Goal: Transaction & Acquisition: Purchase product/service

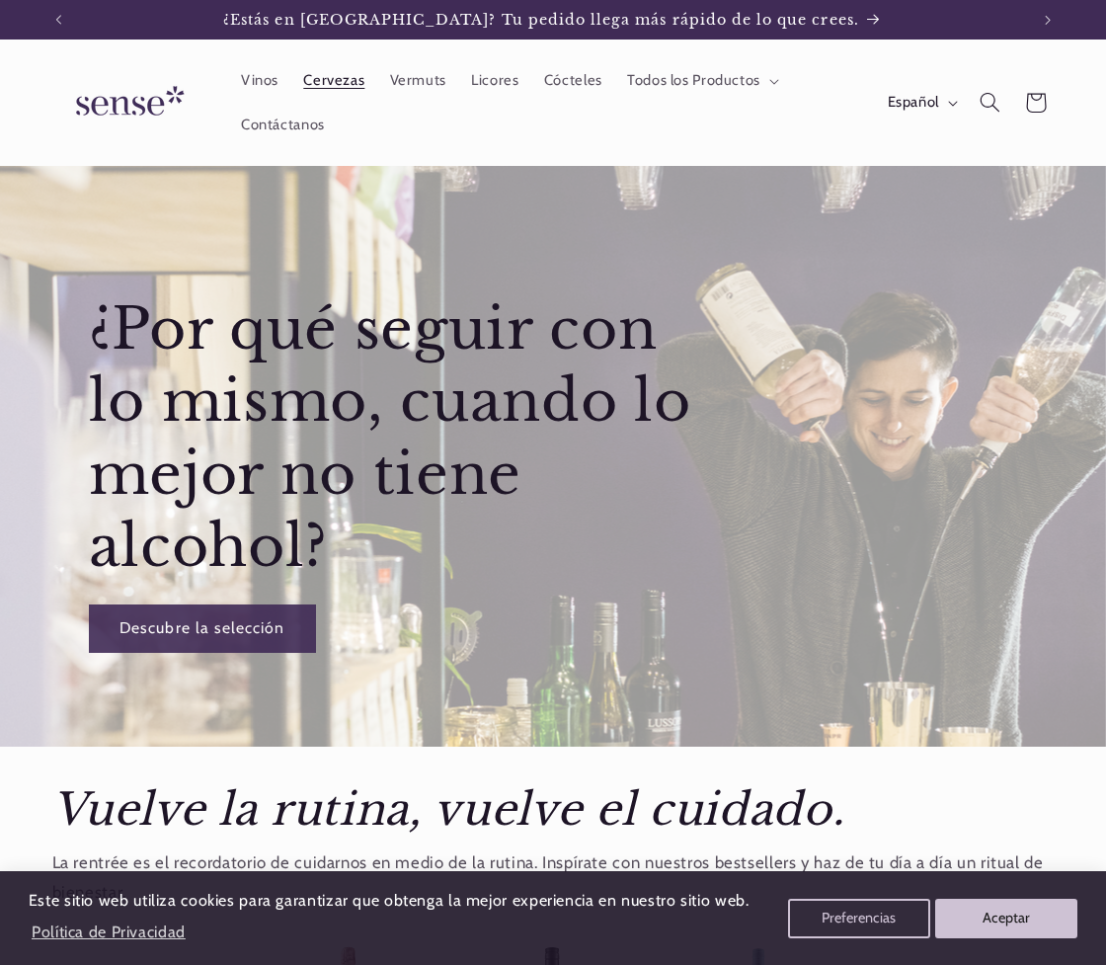
click at [319, 81] on span "Cervezas" at bounding box center [333, 80] width 61 height 19
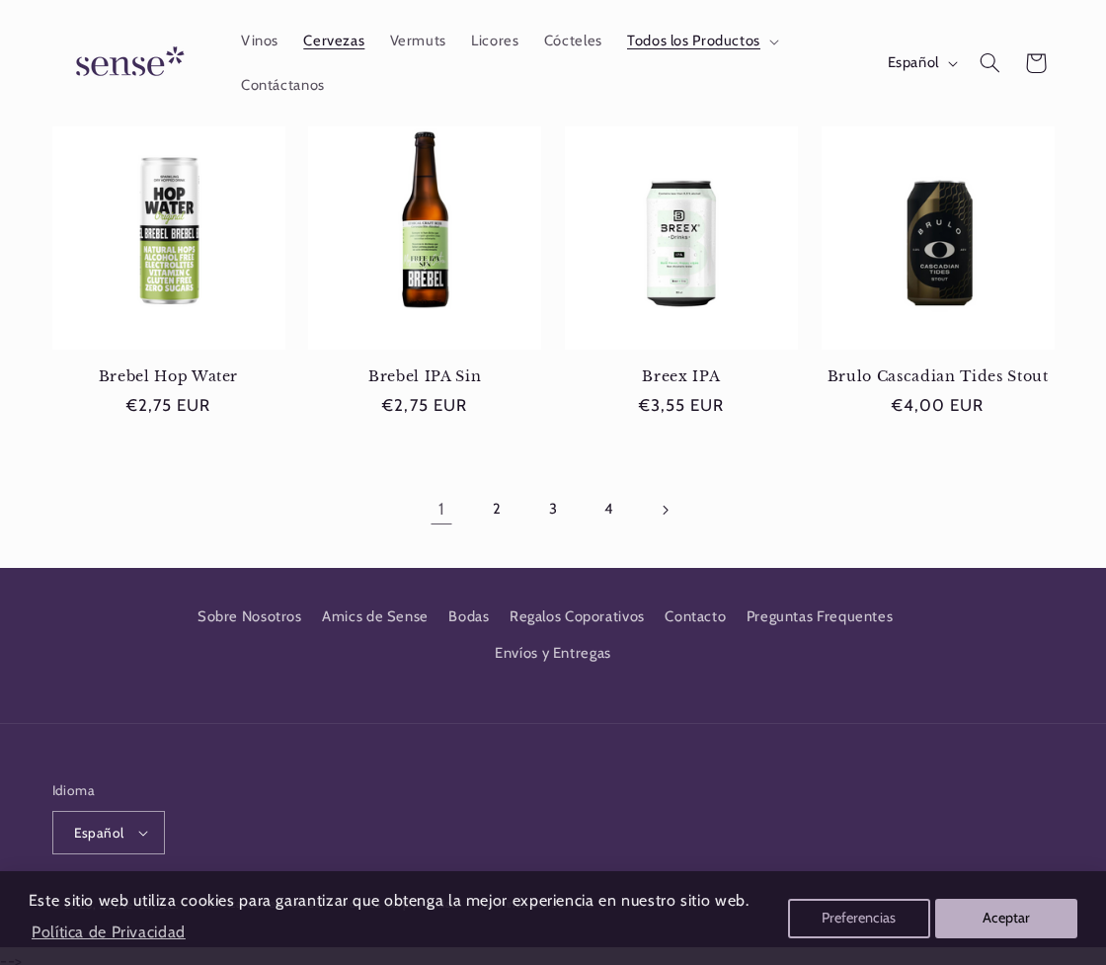
scroll to position [1574, 0]
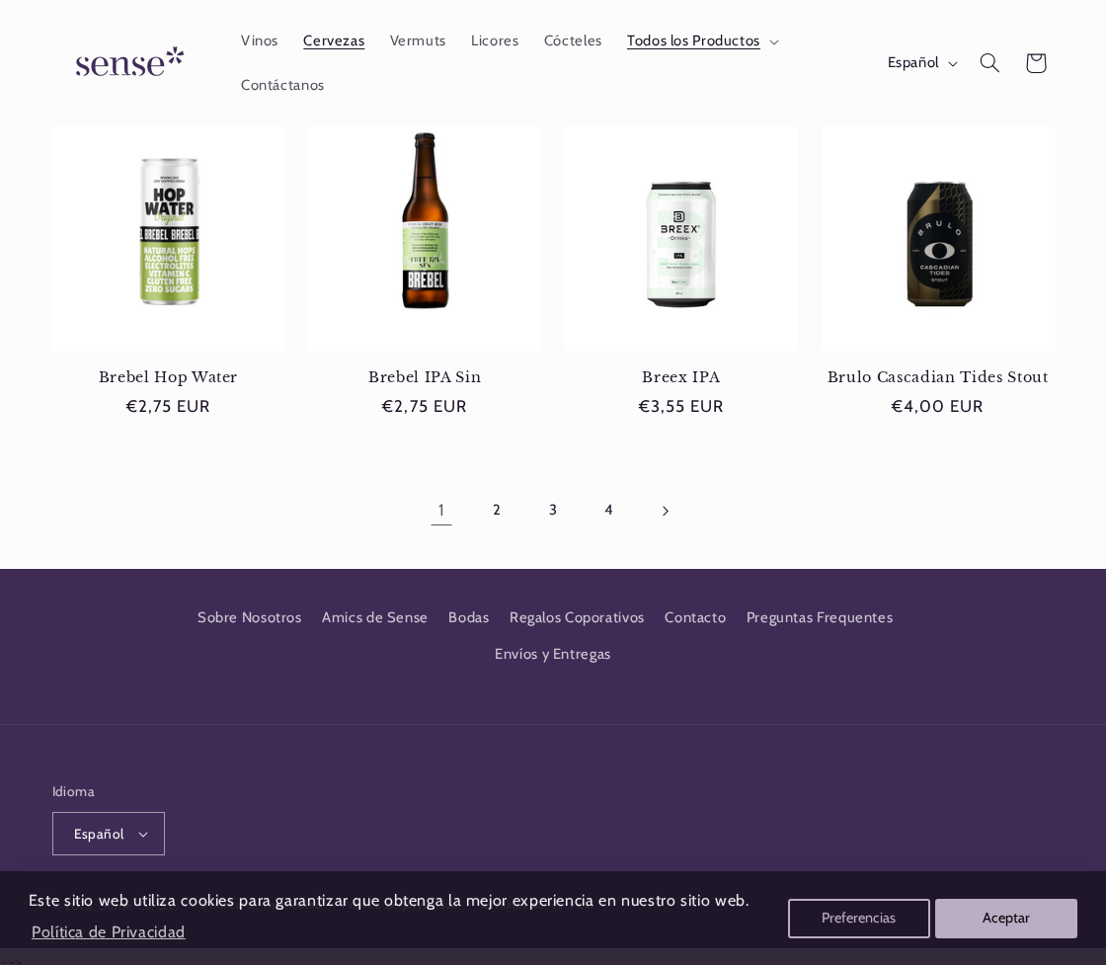
click at [667, 505] on icon "Página siguiente" at bounding box center [666, 510] width 7 height 11
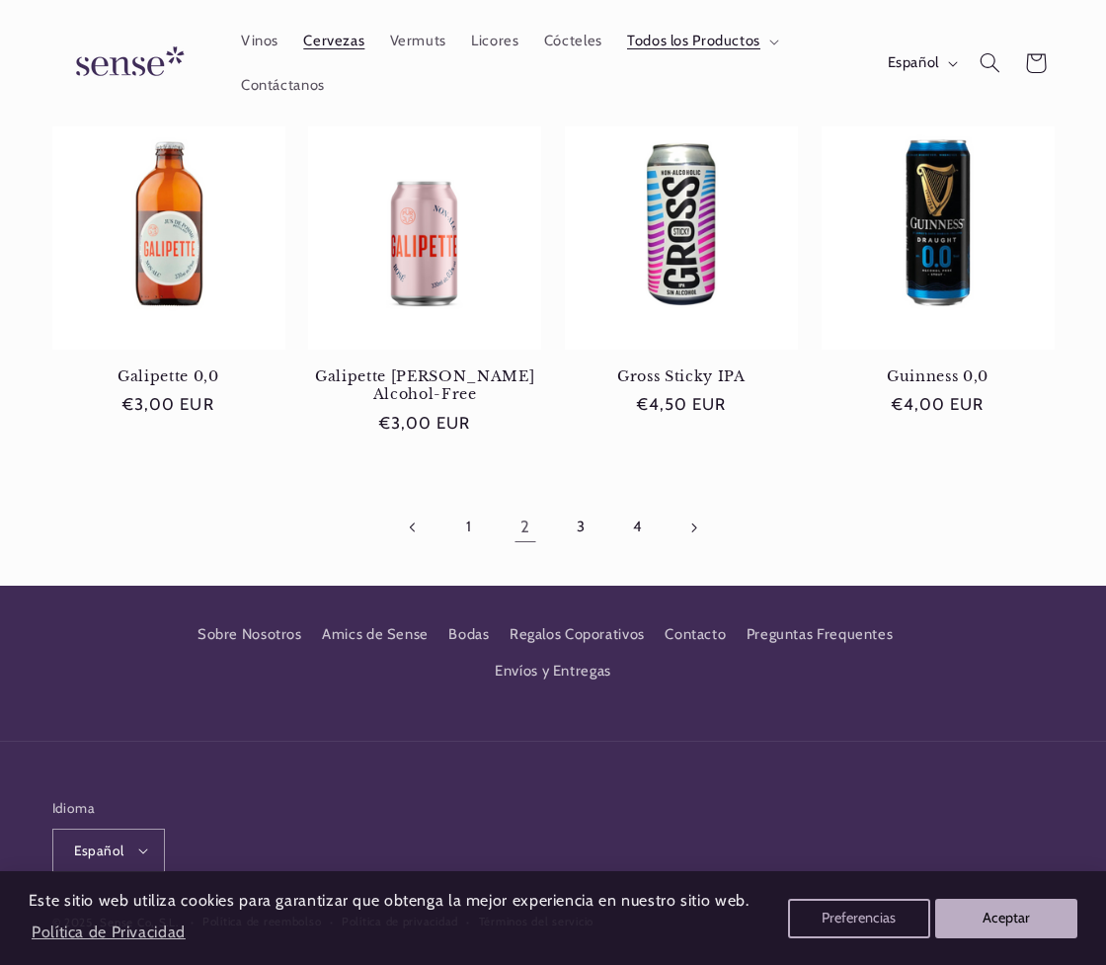
scroll to position [1556, 0]
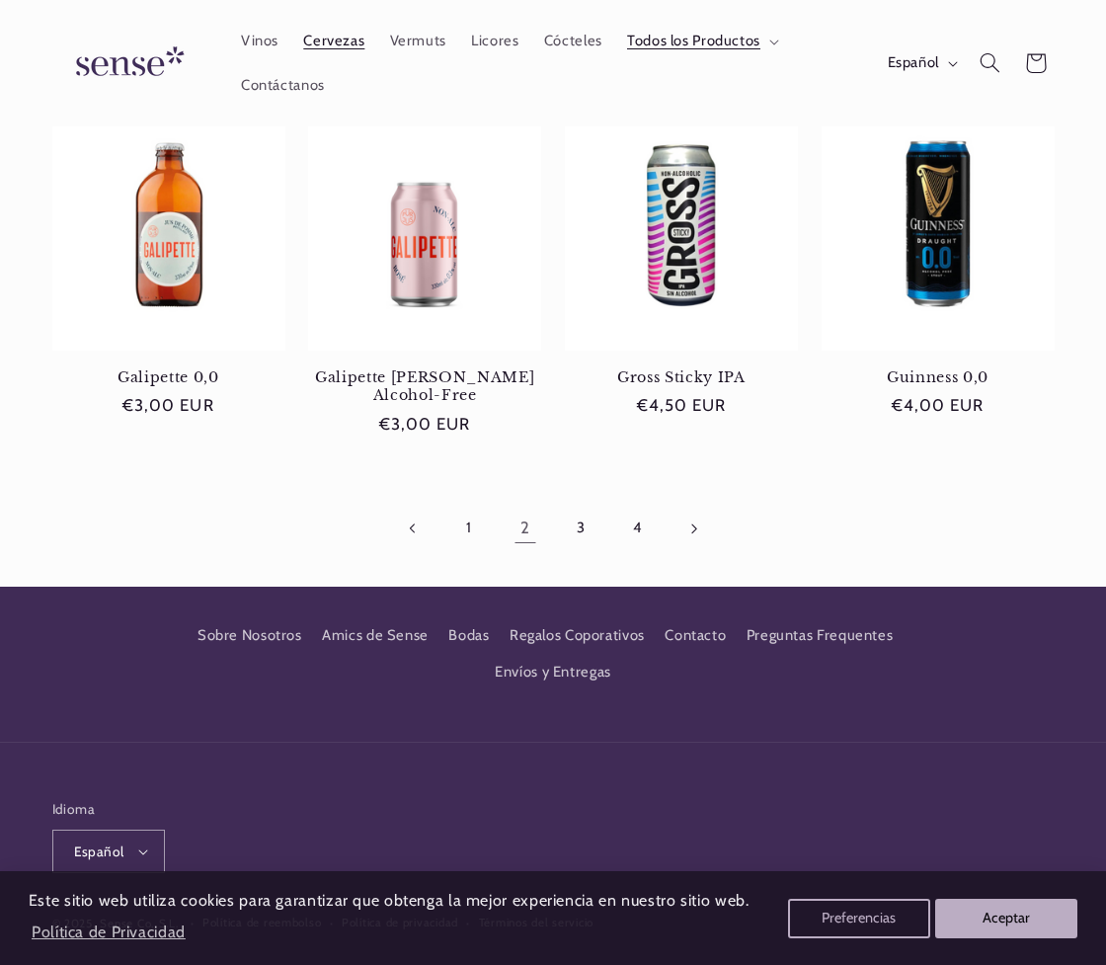
click at [691, 522] on icon "Página siguiente" at bounding box center [693, 527] width 7 height 11
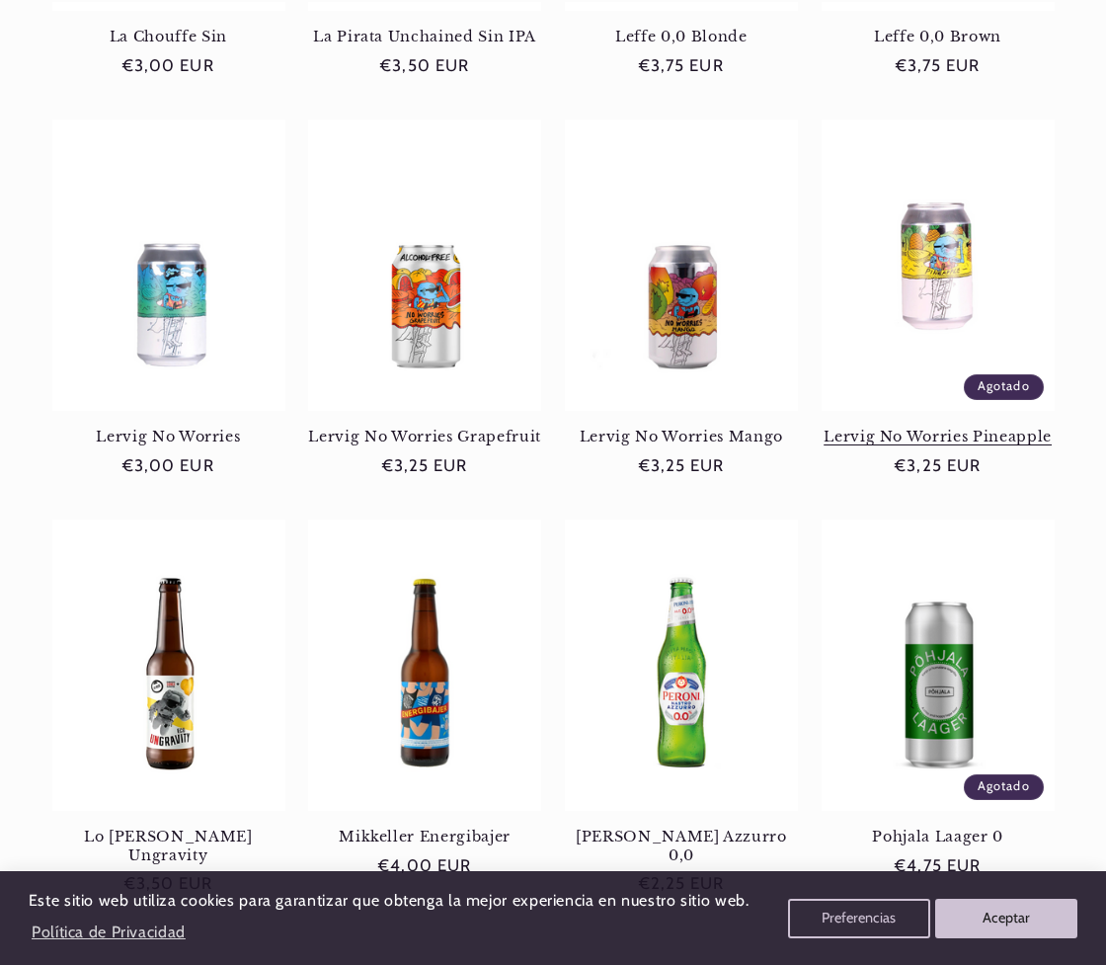
scroll to position [1538, 0]
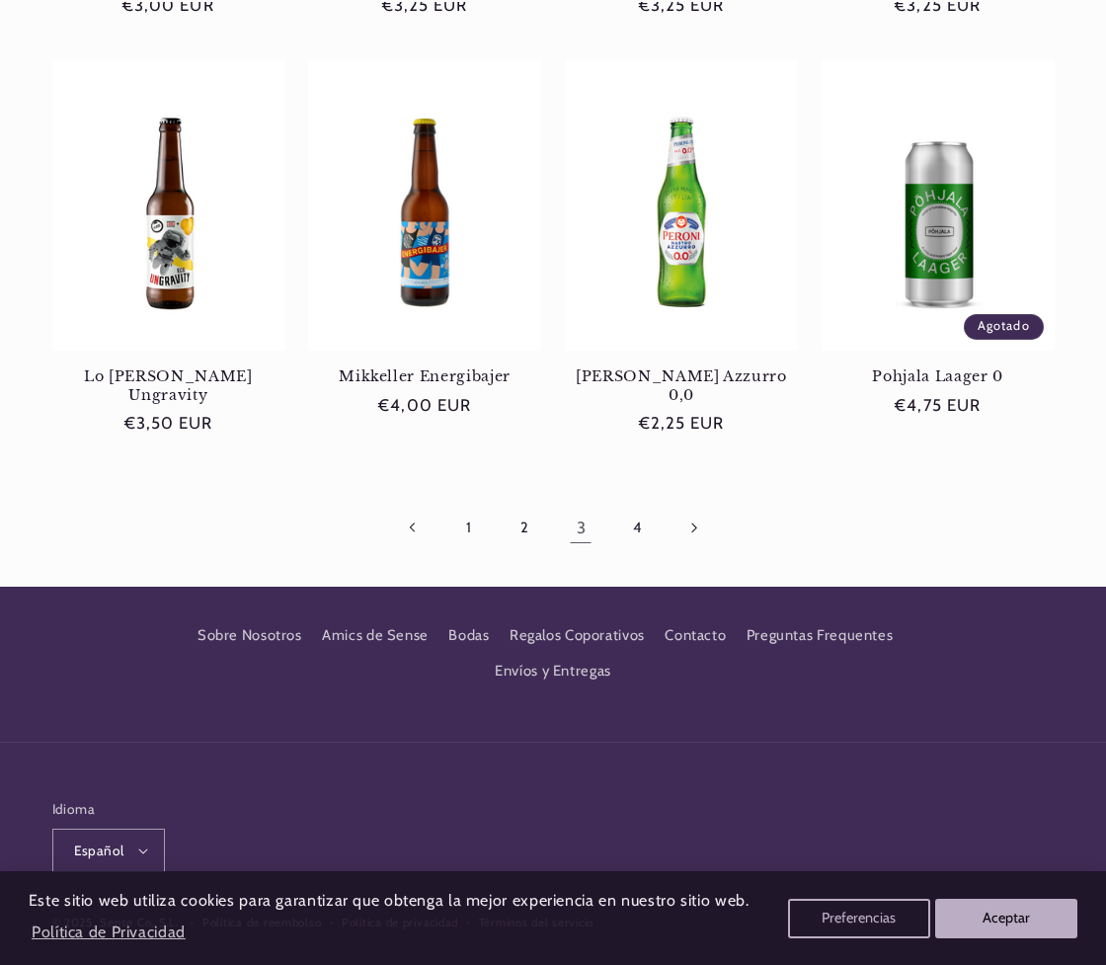
click at [694, 522] on icon "Página siguiente" at bounding box center [694, 527] width 6 height 10
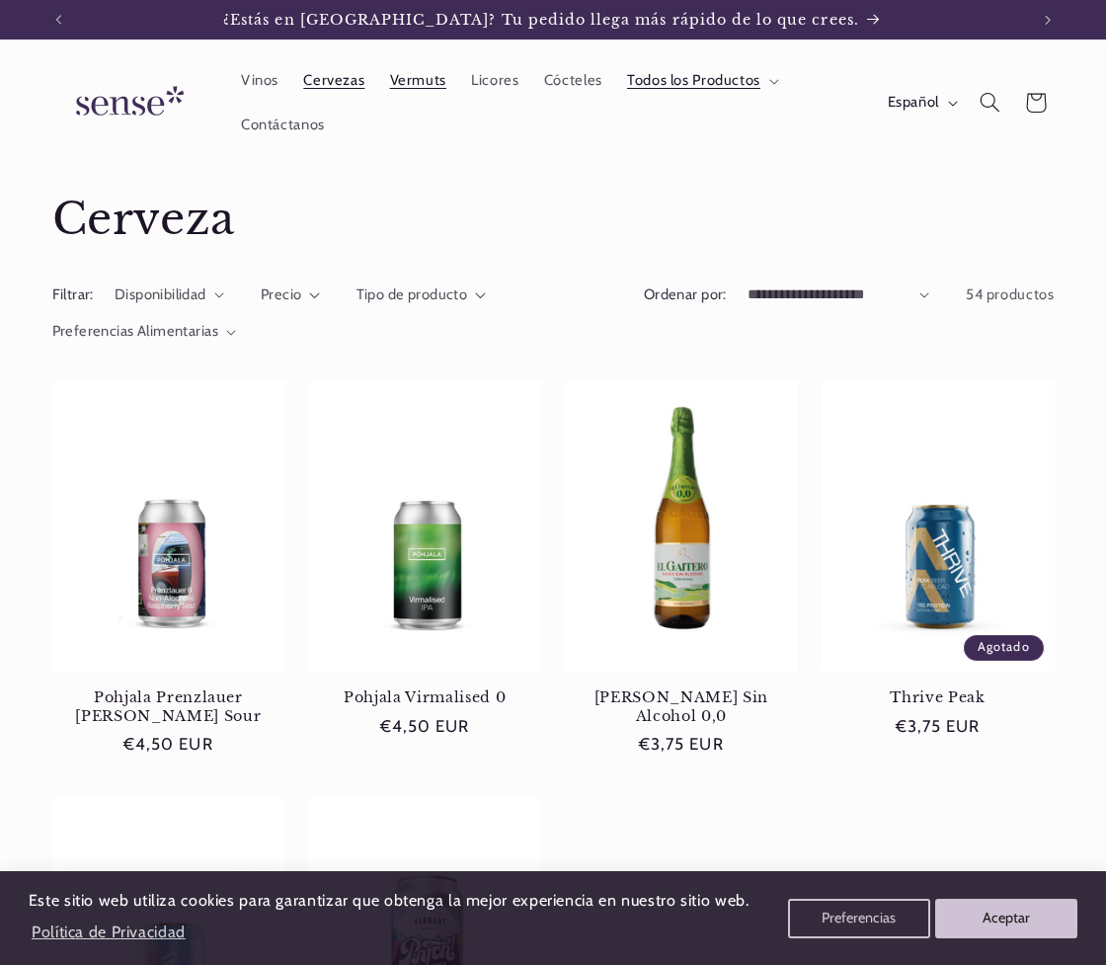
click at [422, 80] on span "Vermuts" at bounding box center [418, 80] width 56 height 19
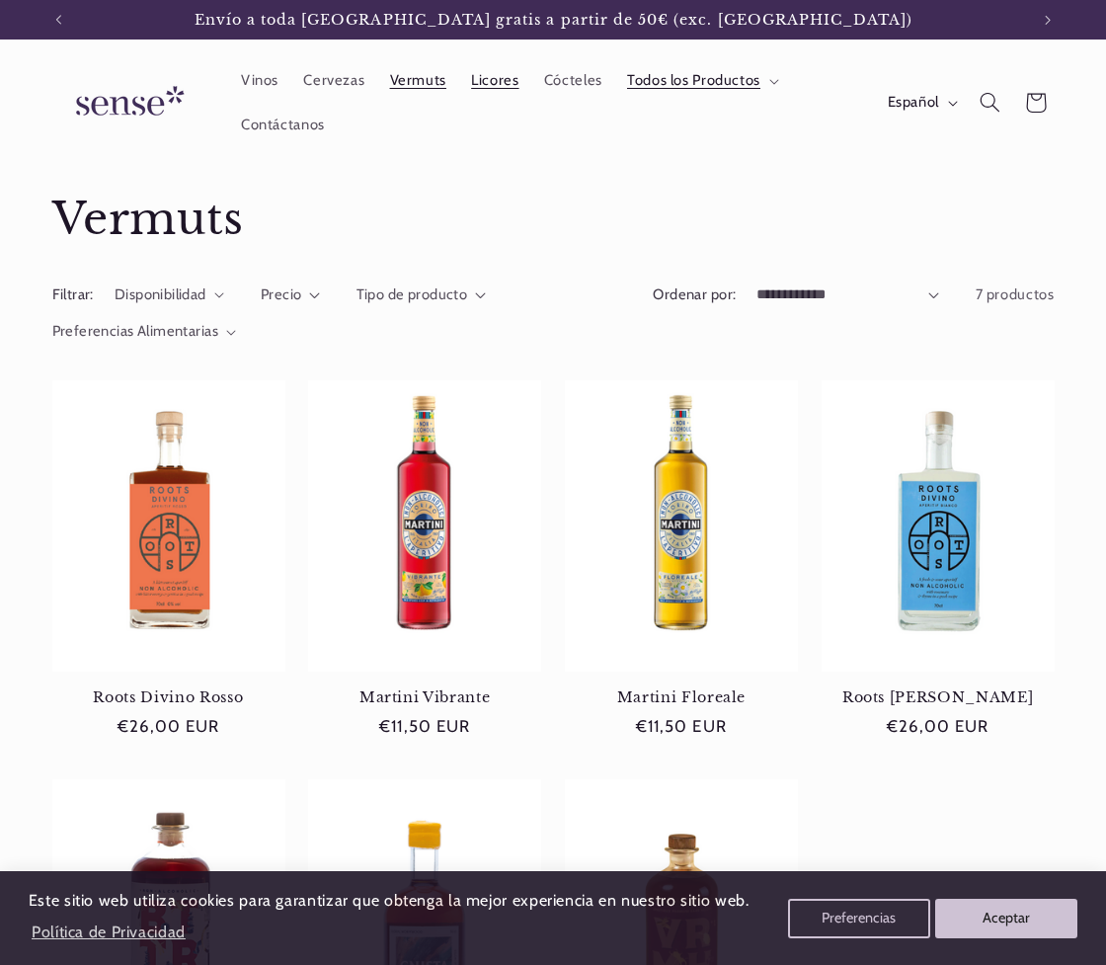
click at [483, 80] on span "Licores" at bounding box center [494, 80] width 47 height 19
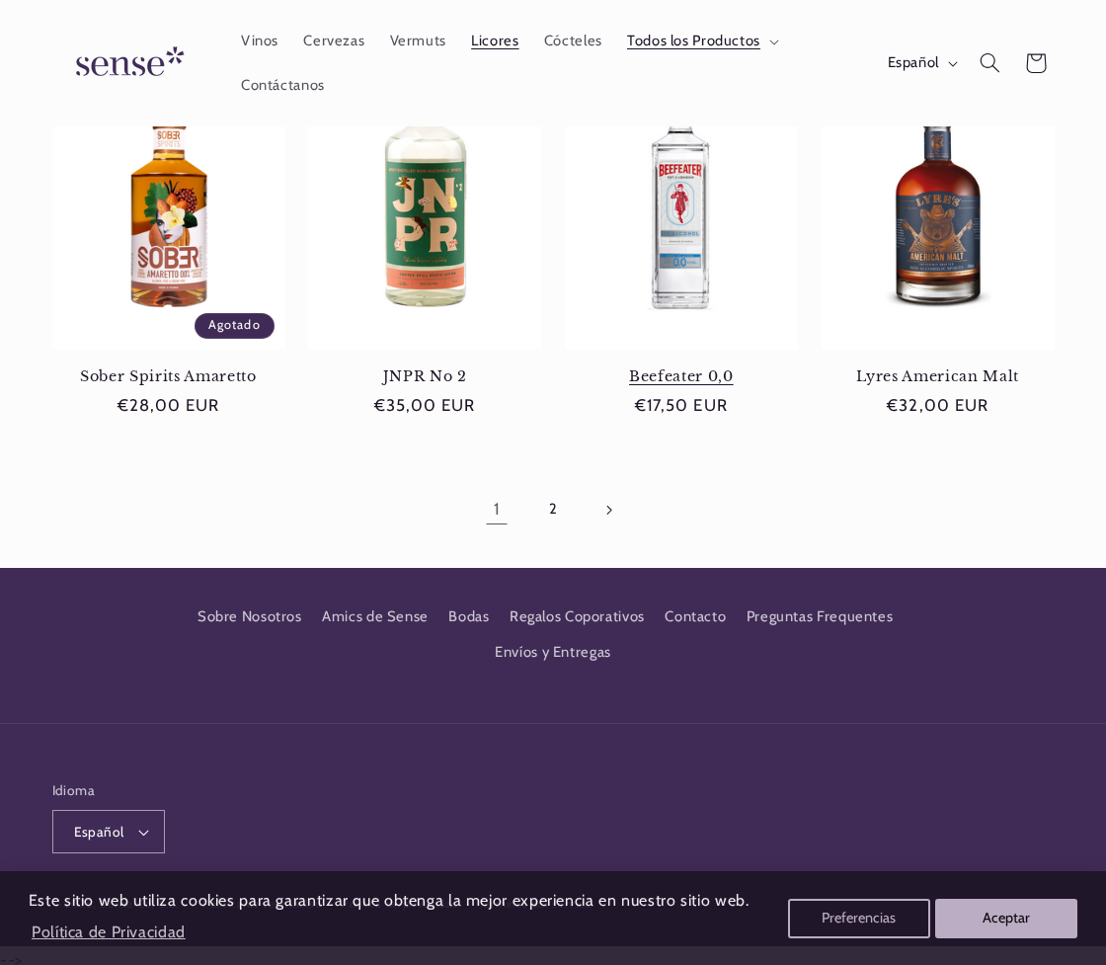
scroll to position [1518, 0]
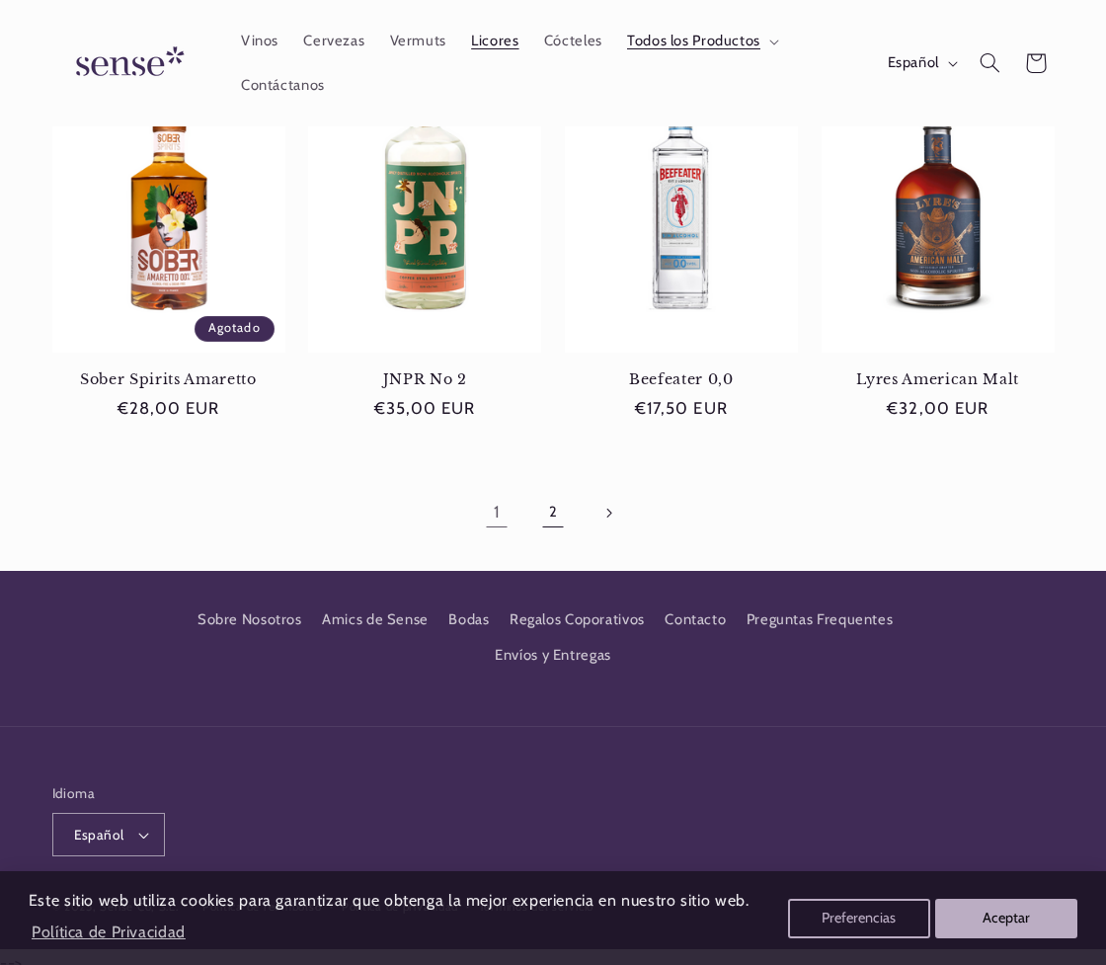
click at [550, 510] on link "2" at bounding box center [552, 512] width 45 height 45
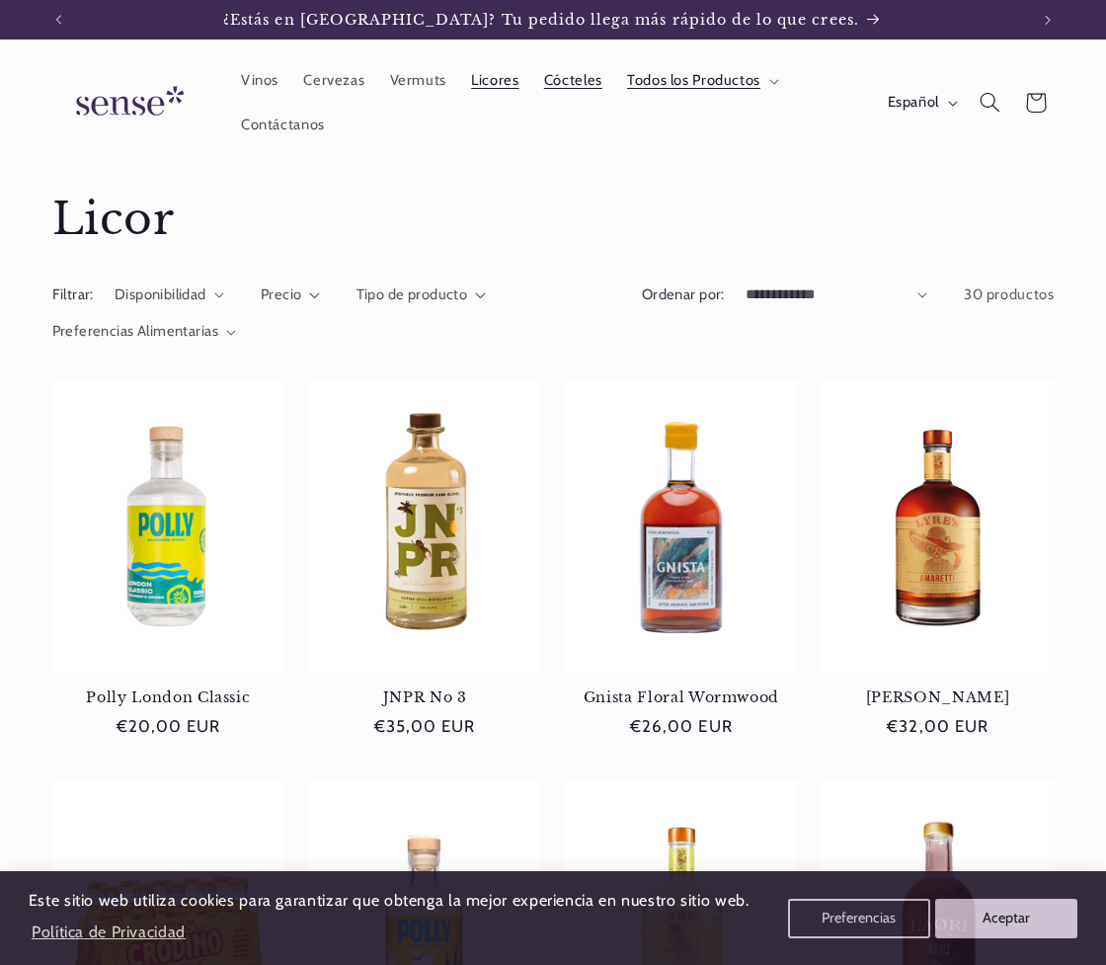
click at [567, 75] on span "Cócteles" at bounding box center [573, 80] width 58 height 19
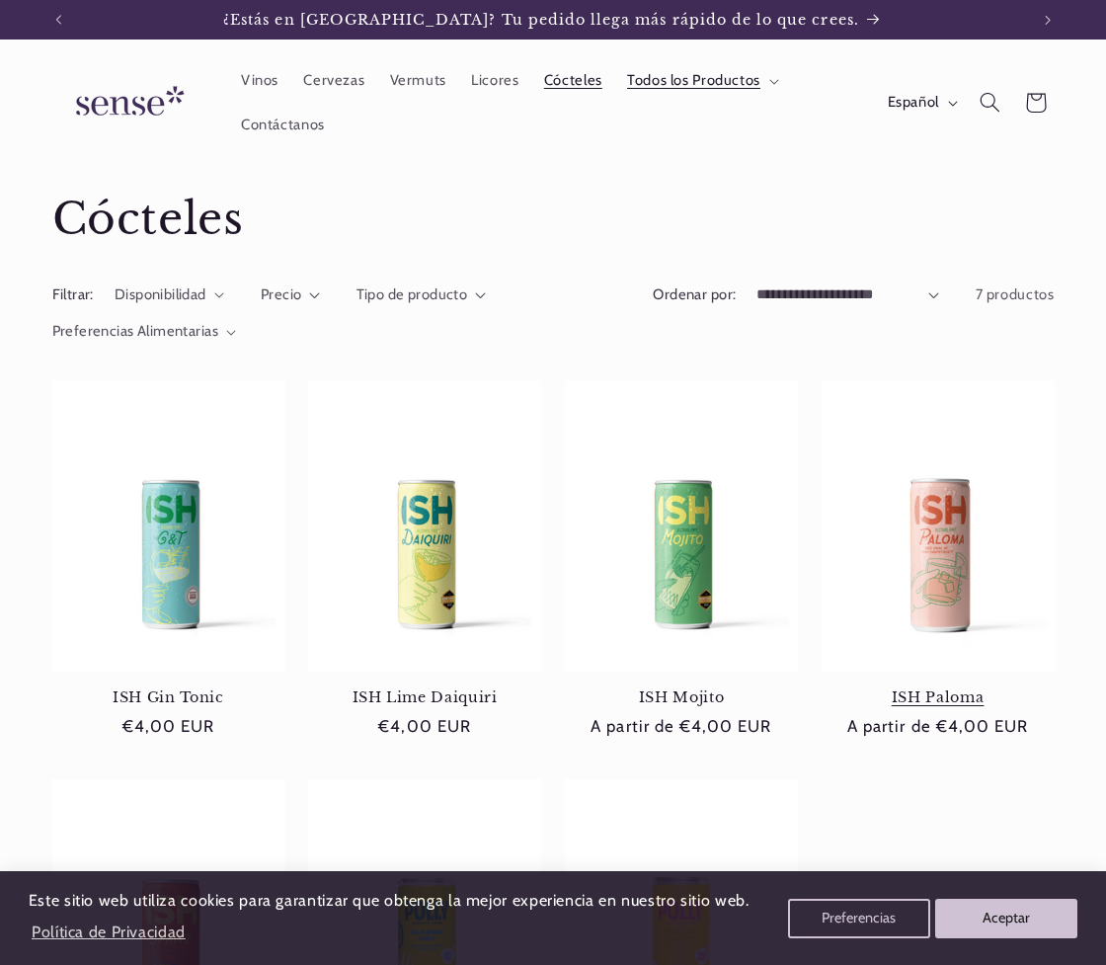
click at [950, 688] on link "ISH Paloma" at bounding box center [938, 697] width 233 height 18
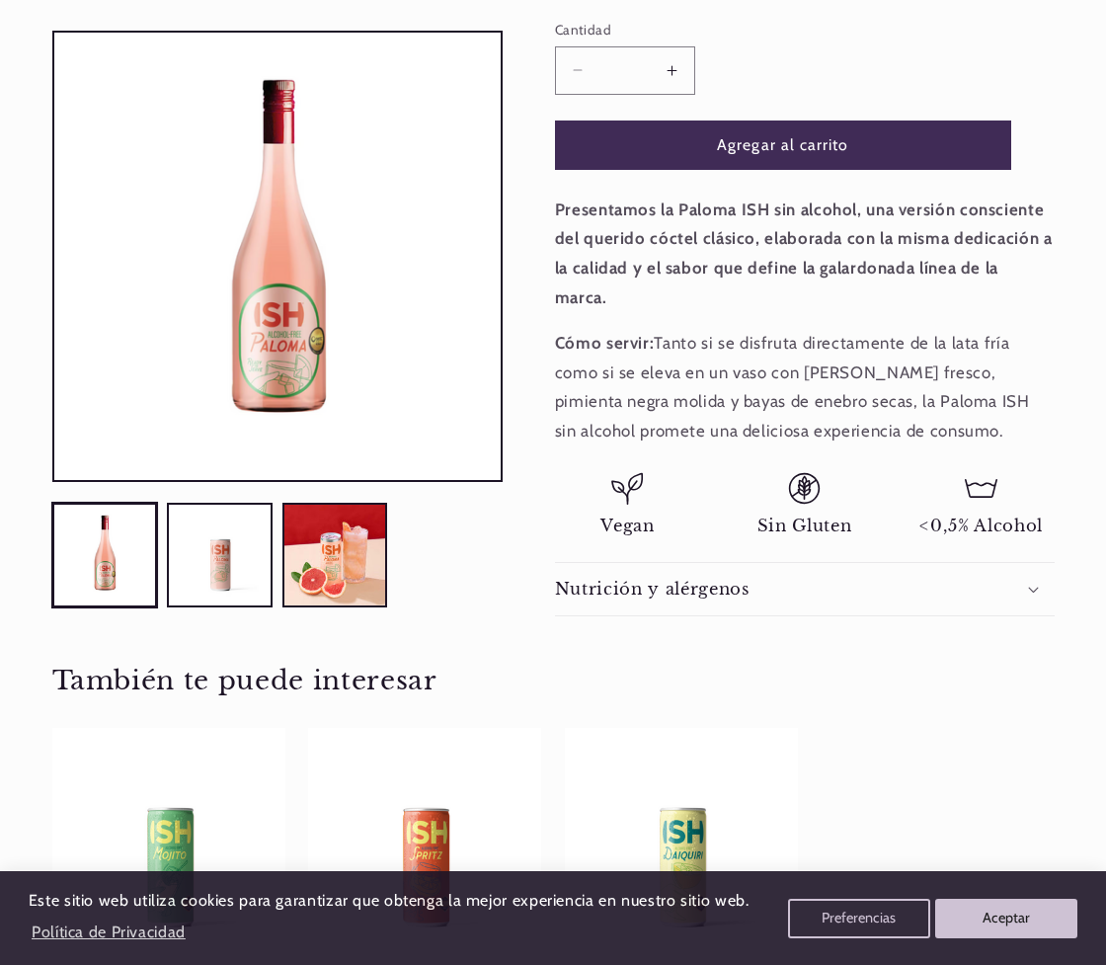
scroll to position [481, 0]
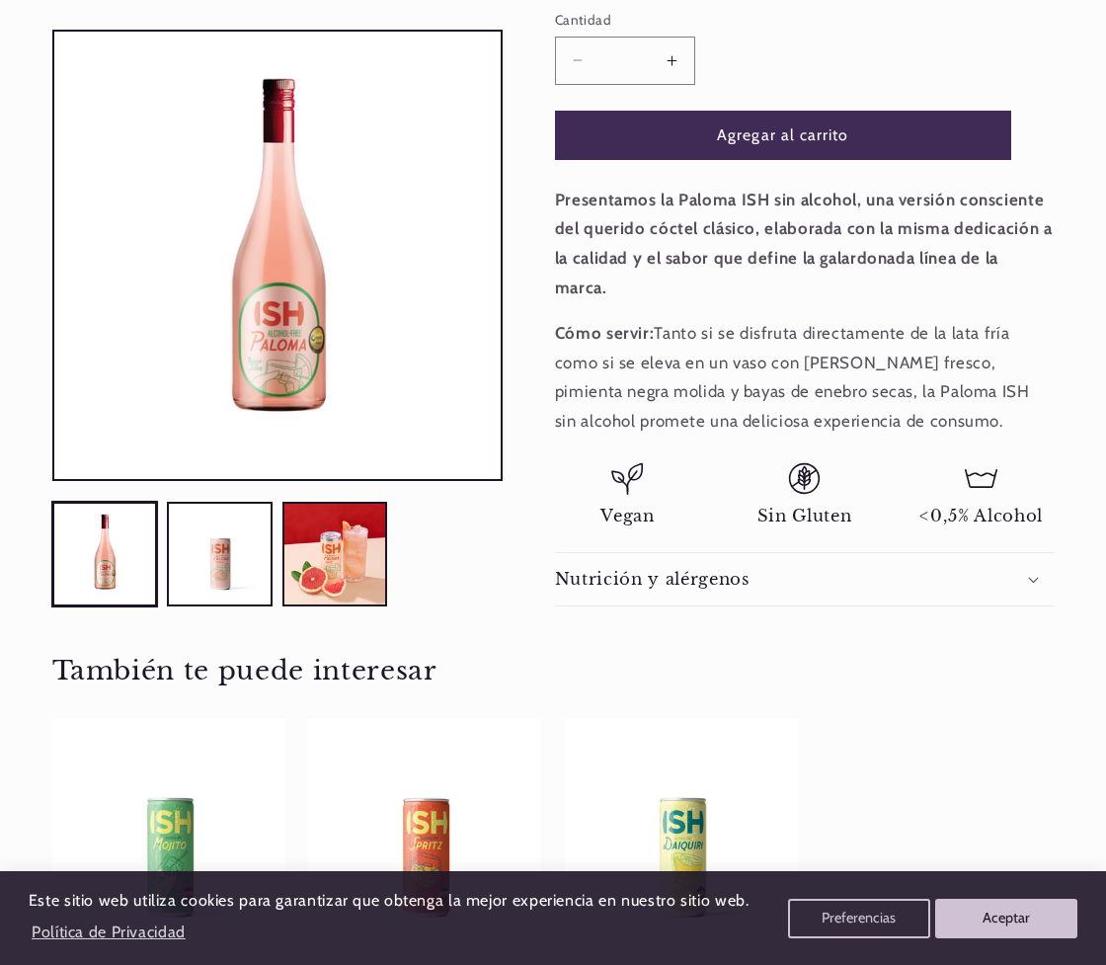
click at [1032, 569] on div "Nutrición y alérgenos" at bounding box center [805, 579] width 500 height 21
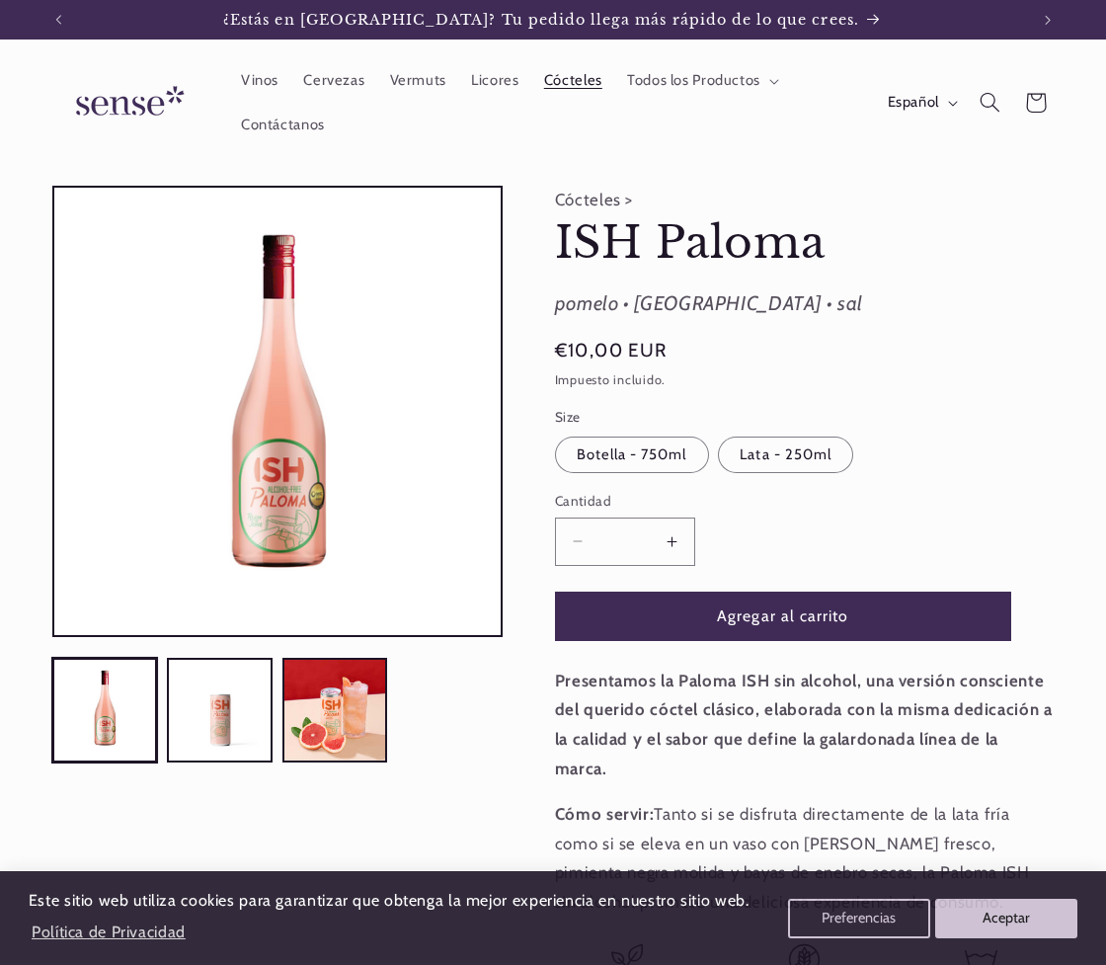
scroll to position [0, 0]
click at [681, 90] on summary "Todos los Productos" at bounding box center [701, 80] width 174 height 43
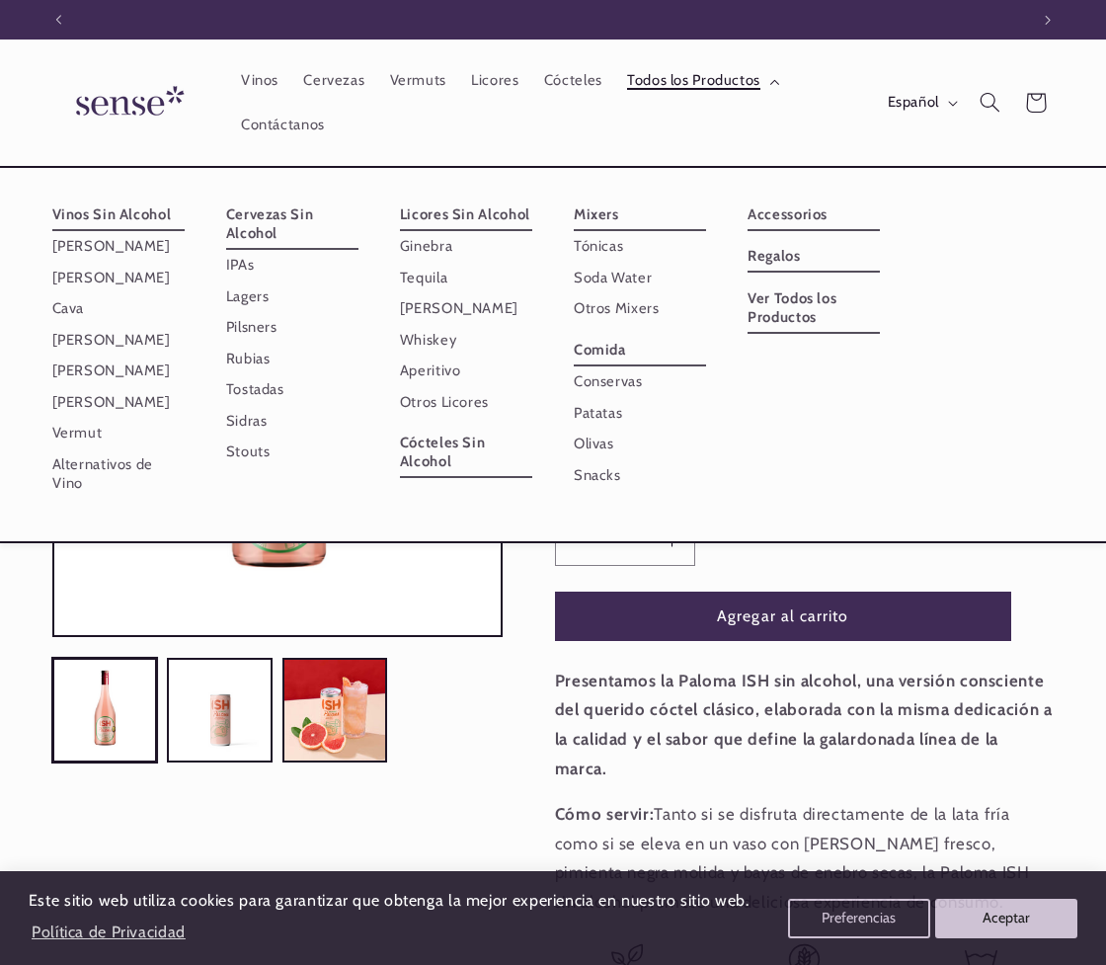
scroll to position [0, 970]
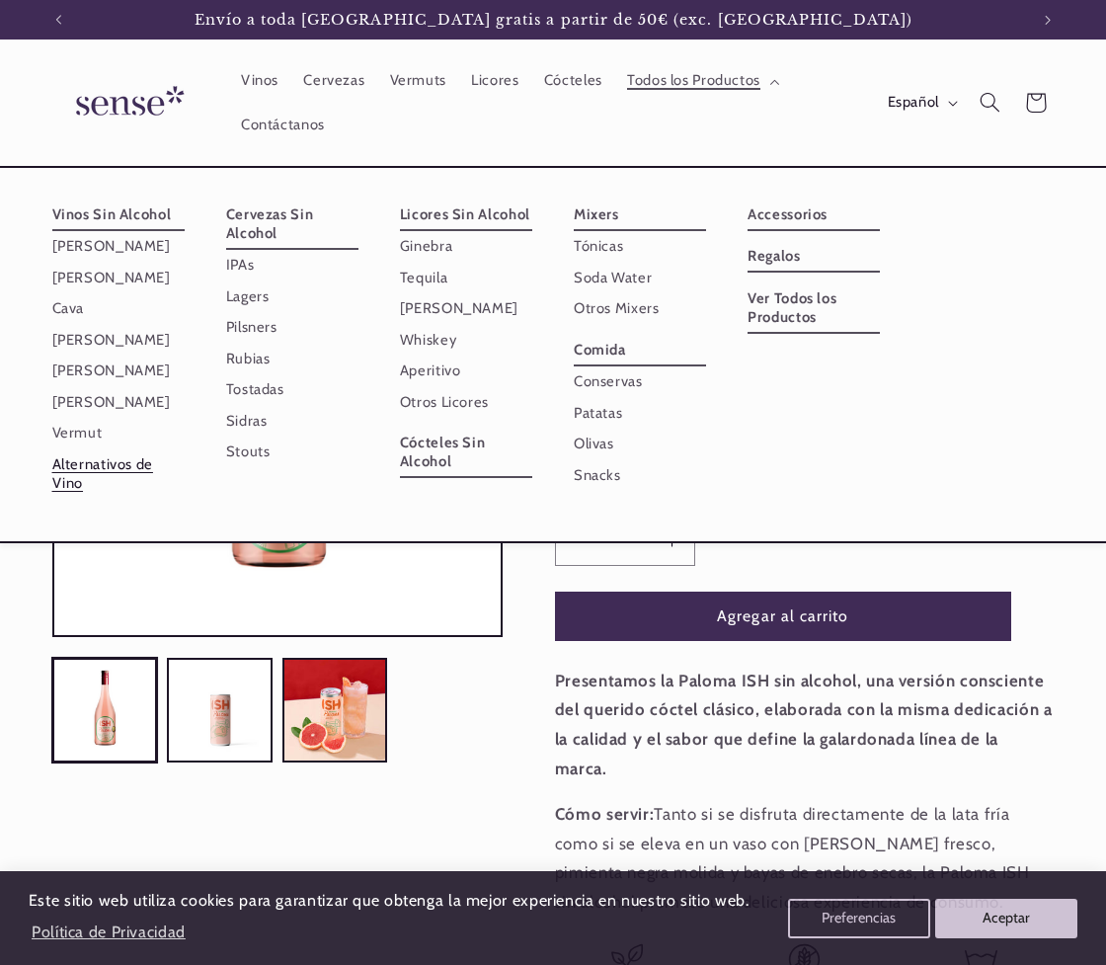
click at [87, 479] on link "Alternativos de Vino" at bounding box center [118, 472] width 132 height 49
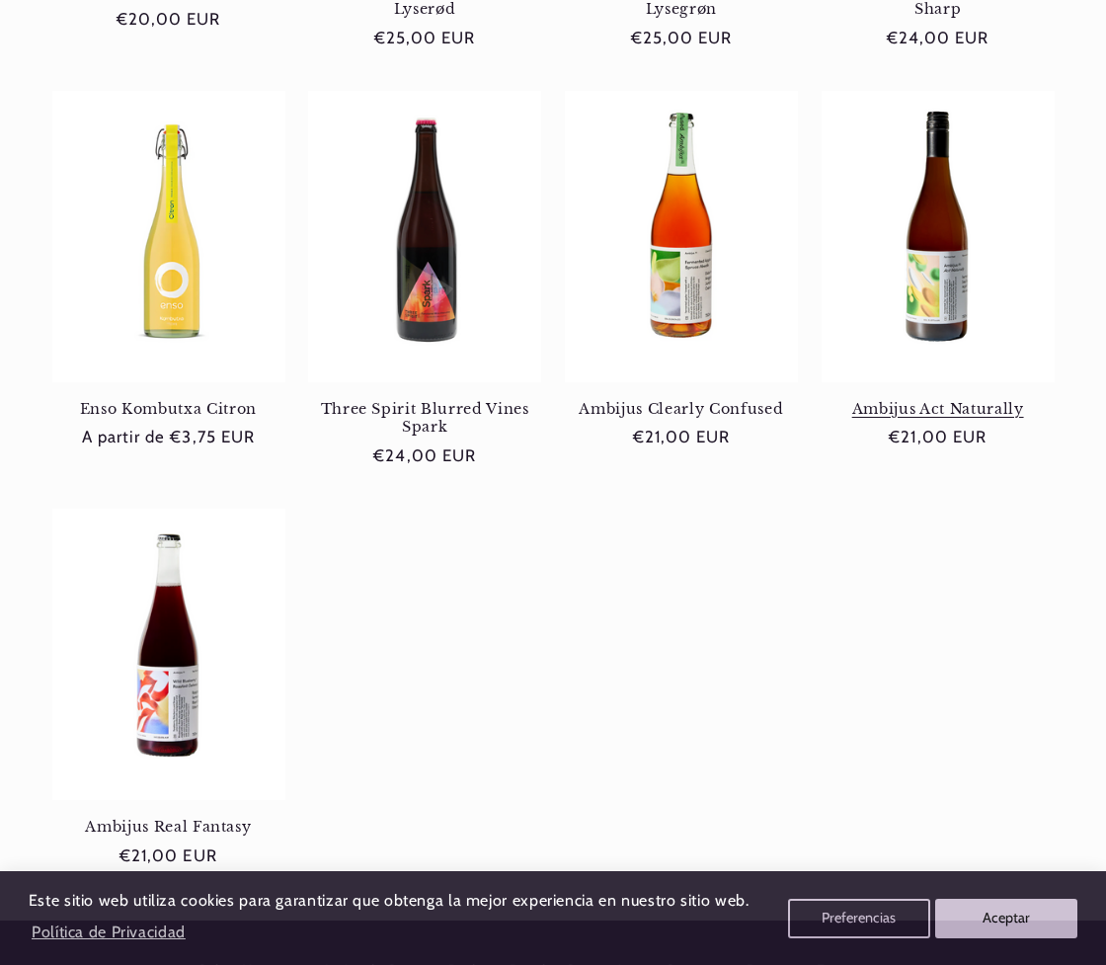
scroll to position [1130, 0]
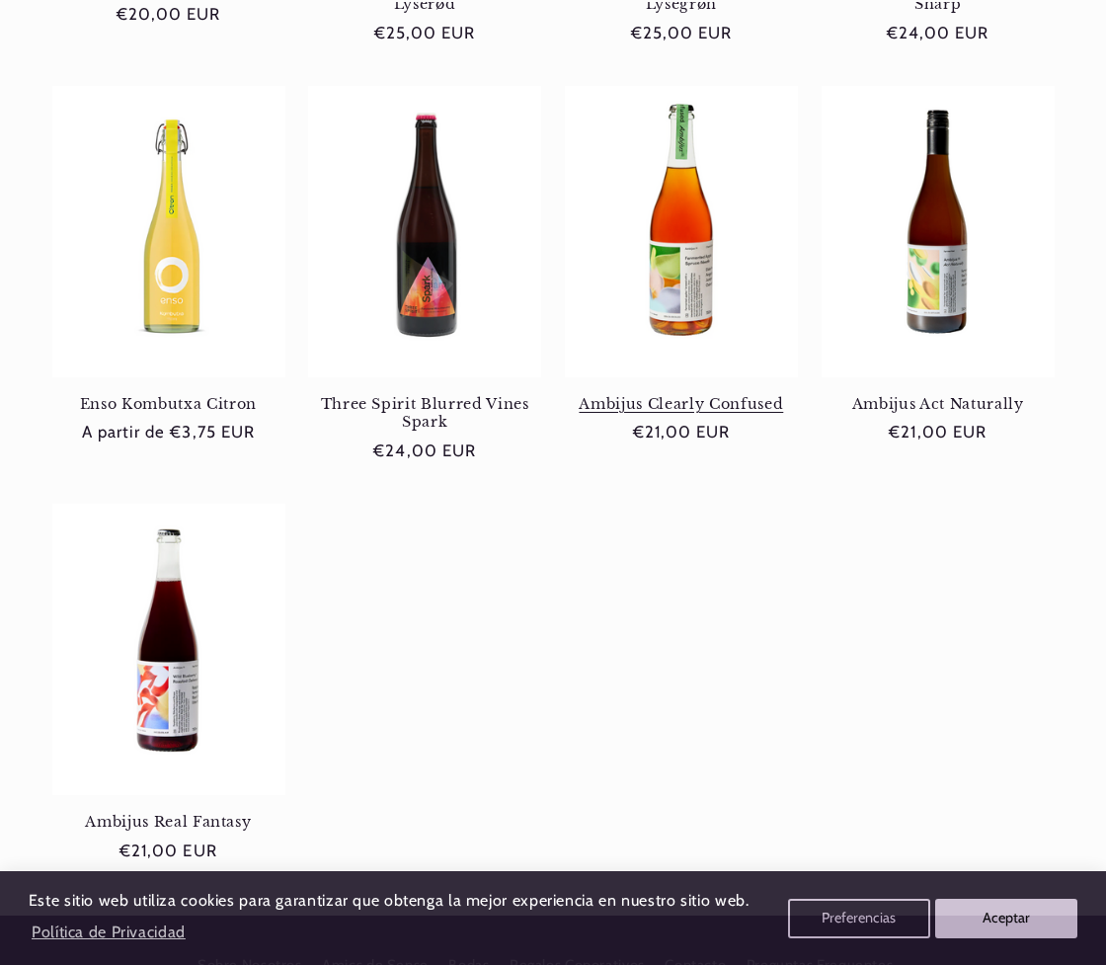
click at [684, 395] on link "Ambijus Clearly Confused" at bounding box center [681, 404] width 233 height 18
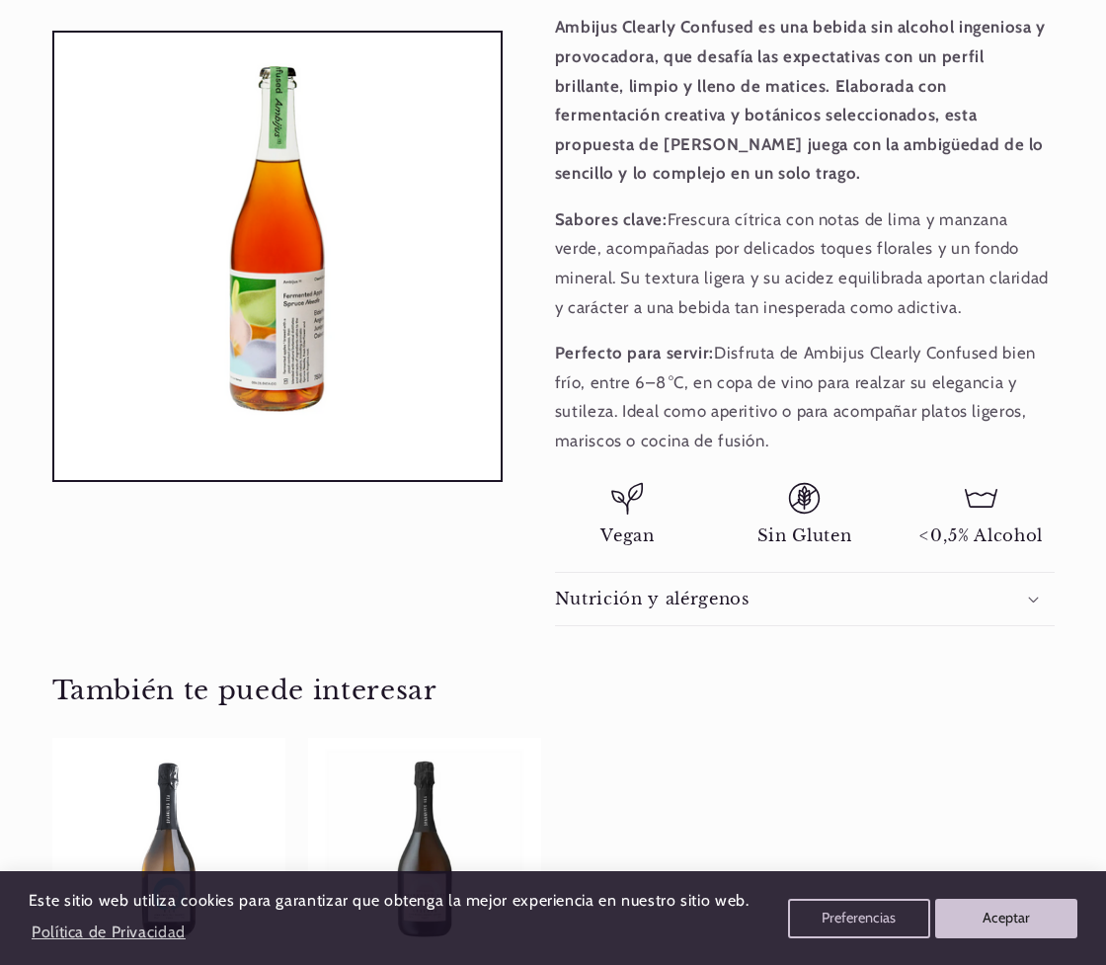
scroll to position [944, 0]
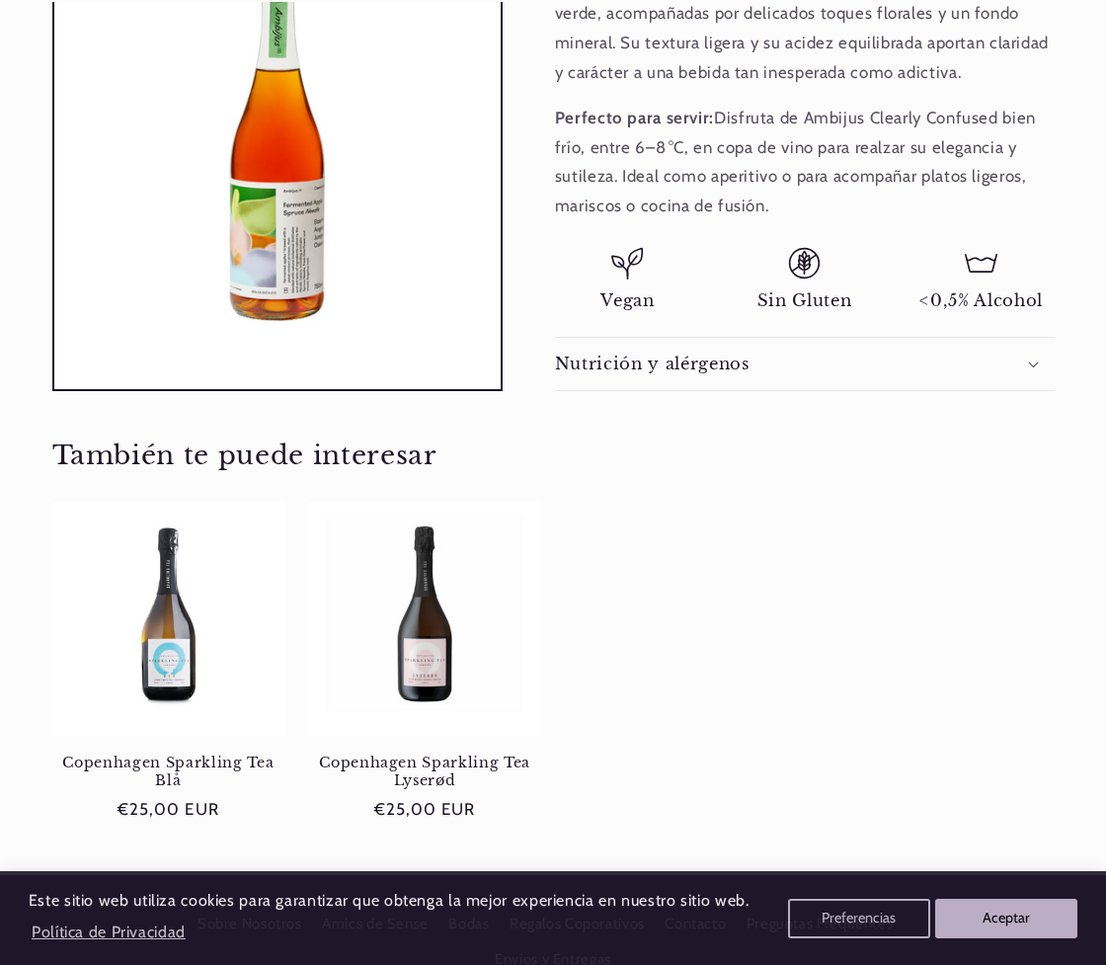
click at [985, 247] on li "<0,5% Alcohol" at bounding box center [981, 279] width 146 height 64
click at [988, 247] on icon at bounding box center [981, 263] width 33 height 33
click at [997, 290] on span "<0,5% Alcohol" at bounding box center [980, 300] width 123 height 21
click at [1022, 338] on summary "Nutrición y alérgenos" at bounding box center [805, 364] width 500 height 52
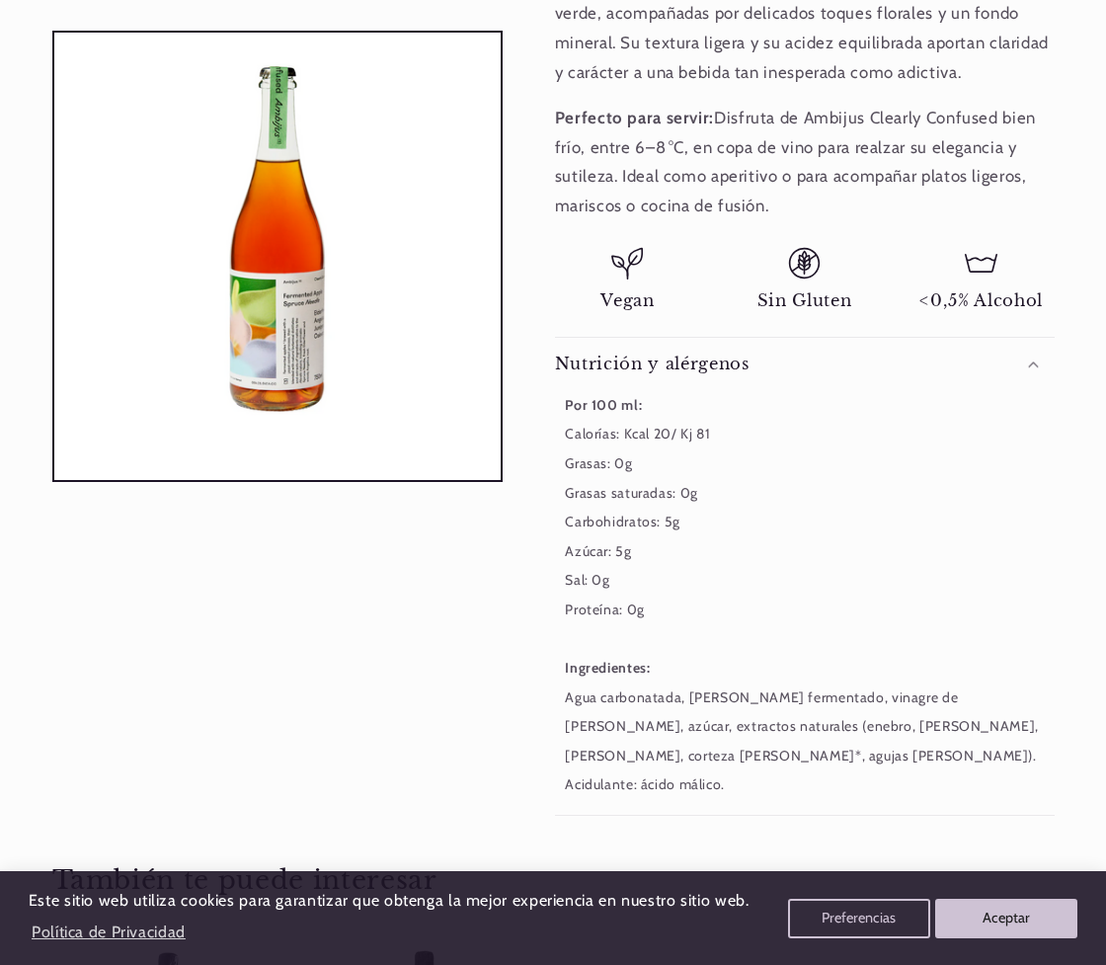
scroll to position [0, 970]
click at [1018, 338] on summary "Nutrición y alérgenos" at bounding box center [805, 364] width 500 height 52
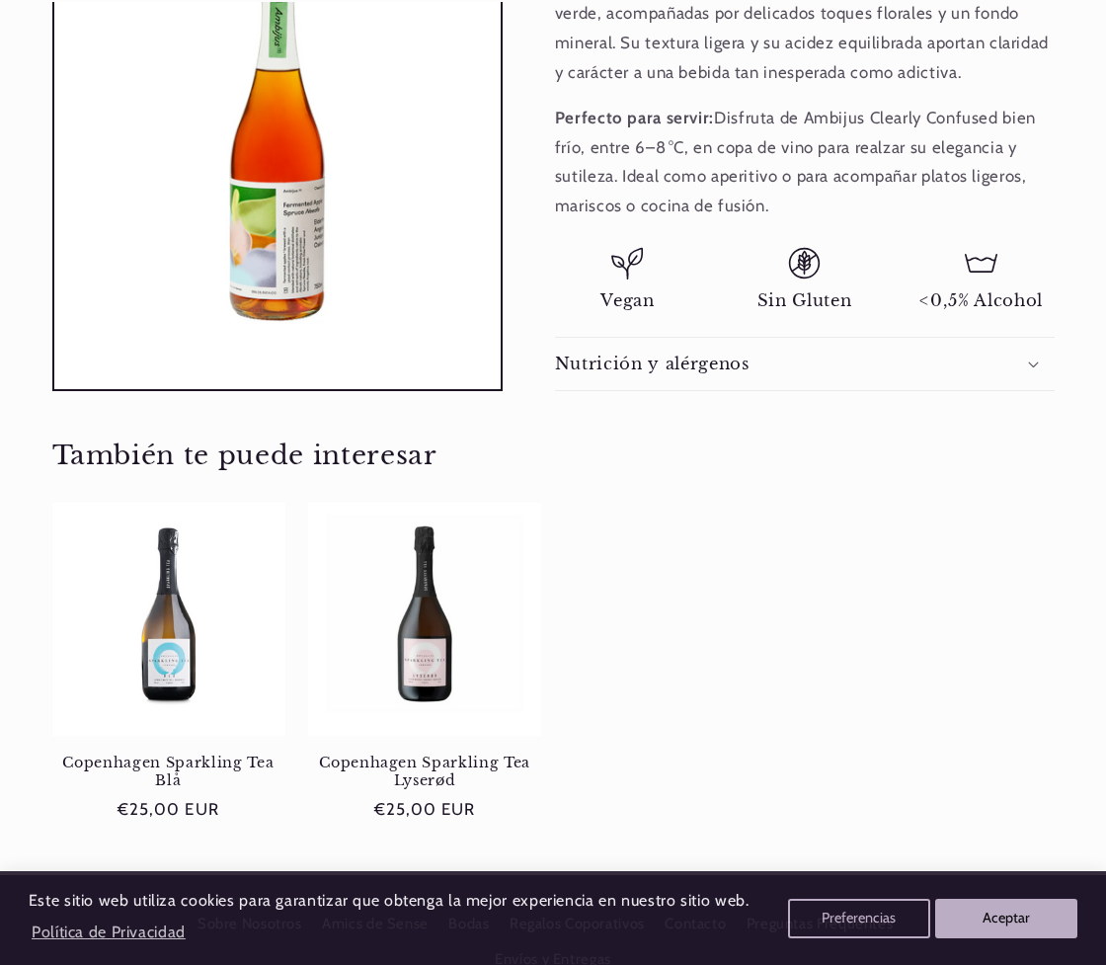
scroll to position [0, 0]
